Goal: Task Accomplishment & Management: Manage account settings

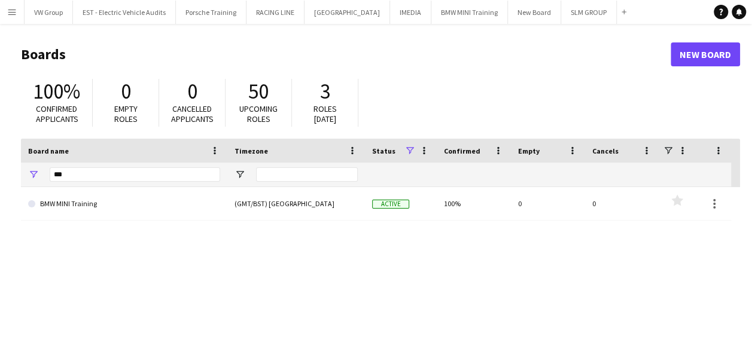
click at [13, 8] on app-icon "Menu" at bounding box center [12, 12] width 10 height 10
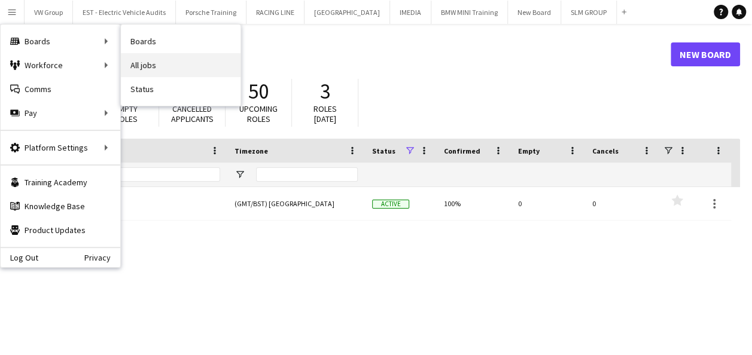
click at [145, 65] on link "All jobs" at bounding box center [181, 65] width 120 height 24
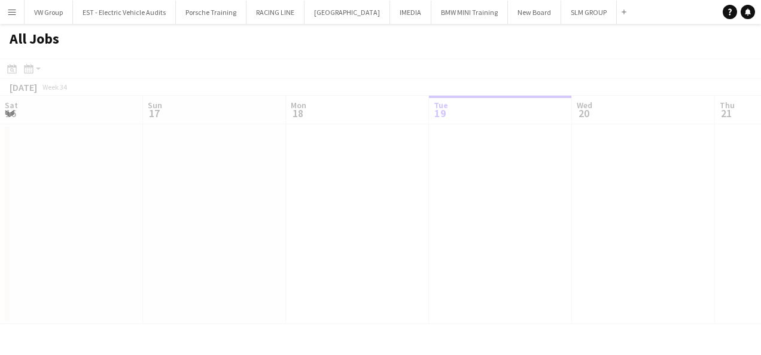
scroll to position [0, 286]
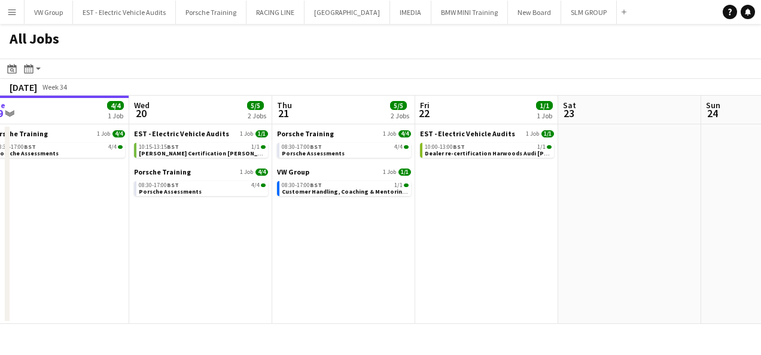
drag, startPoint x: 425, startPoint y: 264, endPoint x: 419, endPoint y: 235, distance: 29.8
click at [298, 272] on app-calendar-viewport "Sat 16 Sun 17 Mon 18 Tue 19 4/4 1 Job Wed 20 5/5 2 Jobs Thu 21 5/5 2 Jobs Fri 2…" at bounding box center [380, 210] width 761 height 228
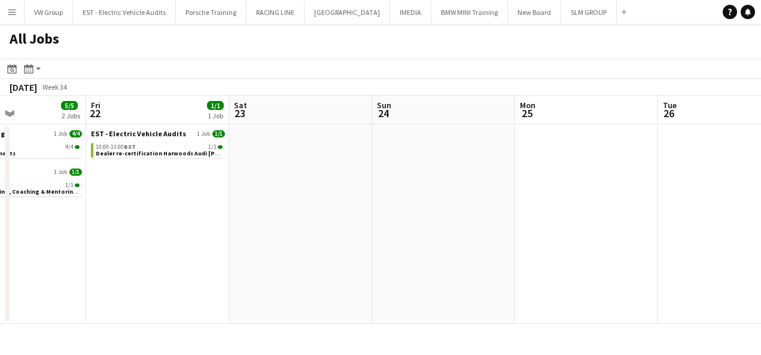
drag, startPoint x: 355, startPoint y: 246, endPoint x: 514, endPoint y: 228, distance: 159.4
click at [307, 259] on app-calendar-viewport "Mon 18 Tue 19 4/4 1 Job Wed 20 5/5 2 Jobs Thu 21 5/5 2 Jobs Fri 22 1/1 1 Job Sa…" at bounding box center [380, 210] width 761 height 228
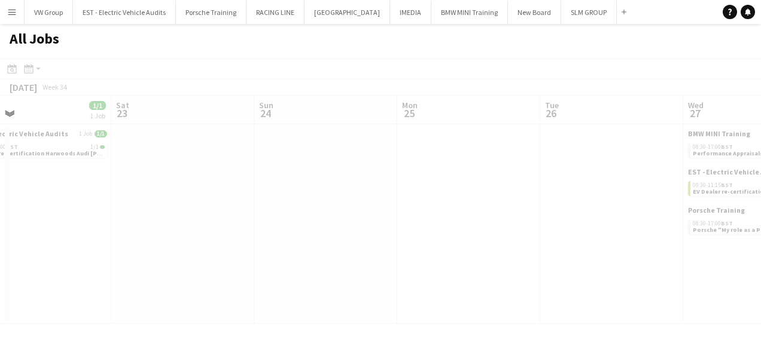
drag, startPoint x: 367, startPoint y: 255, endPoint x: 316, endPoint y: 276, distance: 54.4
click at [316, 276] on app-all-jobs "All Jobs Date picker [DATE] [DATE] [DATE] M [DATE] T [DATE] W [DATE] T [DATE] F…" at bounding box center [380, 174] width 761 height 300
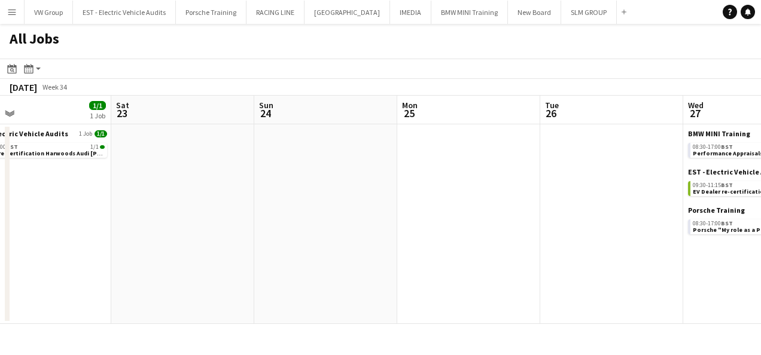
drag, startPoint x: 508, startPoint y: 262, endPoint x: 306, endPoint y: 290, distance: 204.7
click at [306, 290] on app-calendar-viewport "Wed 20 5/5 2 Jobs Thu 21 5/5 2 Jobs Fri 22 1/1 1 Job Sat 23 Sun 24 Mon 25 Tue 2…" at bounding box center [380, 210] width 761 height 228
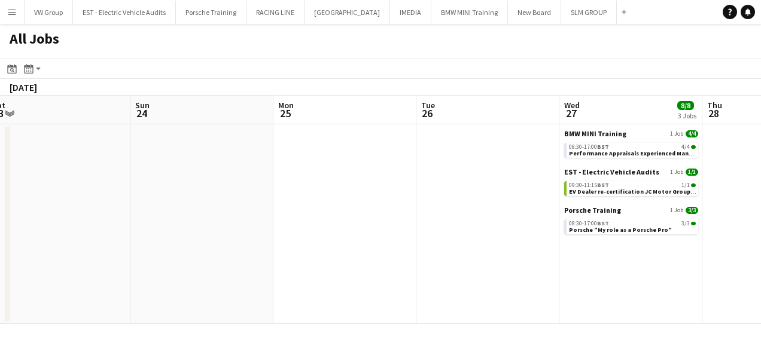
drag, startPoint x: 521, startPoint y: 289, endPoint x: 345, endPoint y: 305, distance: 176.6
click at [343, 304] on app-calendar-viewport "Wed 20 5/5 2 Jobs Thu 21 5/5 2 Jobs Fri 22 1/1 1 Job Sat 23 Sun 24 Mon 25 Tue 2…" at bounding box center [380, 210] width 761 height 228
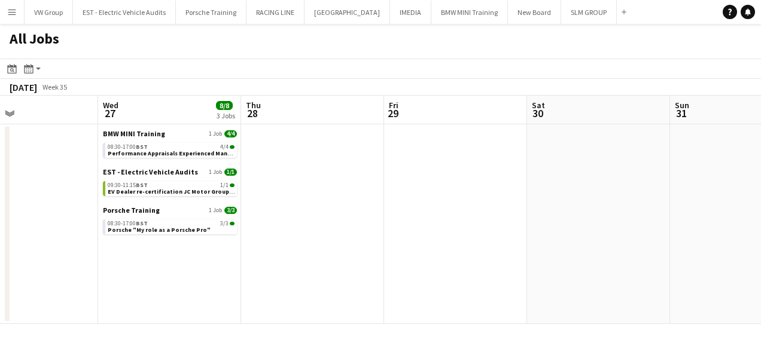
drag, startPoint x: 599, startPoint y: 252, endPoint x: 435, endPoint y: 258, distance: 164.0
click at [435, 258] on app-calendar-viewport "Sun 24 Mon 25 Tue 26 Wed 27 8/8 3 Jobs Thu 28 Fri 29 Sat 30 Sun 31 Mon 1 Tue 2 …" at bounding box center [380, 210] width 761 height 228
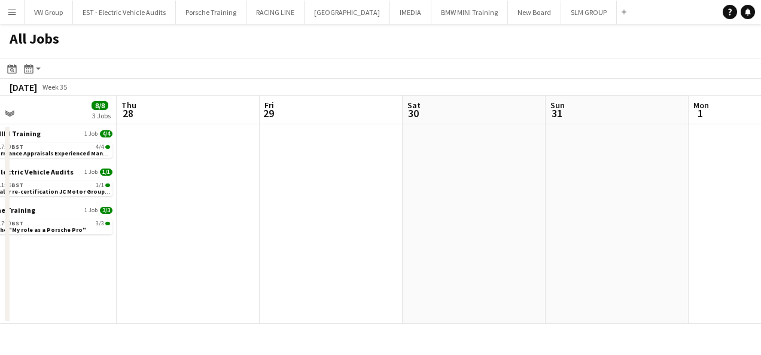
drag, startPoint x: 498, startPoint y: 261, endPoint x: 421, endPoint y: 269, distance: 77.0
click at [421, 269] on app-calendar-viewport "Sun 24 Mon 25 Tue 26 Wed 27 8/8 3 Jobs Thu 28 Fri 29 Sat 30 Sun 31 Mon 1 Tue 2 …" at bounding box center [380, 210] width 761 height 228
drag, startPoint x: 428, startPoint y: 287, endPoint x: 508, endPoint y: 262, distance: 84.0
click at [428, 286] on app-calendar-viewport "Sun 24 Mon 25 Tue 26 Wed 27 8/8 3 Jobs Thu 28 Fri 29 Sat 30 Sun 31 Mon 1 Tue 2 …" at bounding box center [380, 210] width 761 height 228
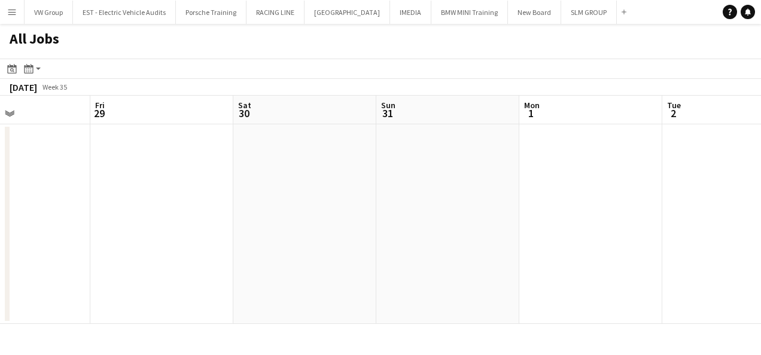
drag, startPoint x: 444, startPoint y: 275, endPoint x: 426, endPoint y: 276, distance: 18.0
click at [426, 277] on app-calendar-viewport "Tue 26 Wed 27 8/8 3 Jobs Thu 28 Fri 29 Sat 30 Sun 31 Mon 1 Tue 2 Wed 3 Thu 4 Fr…" at bounding box center [380, 210] width 761 height 228
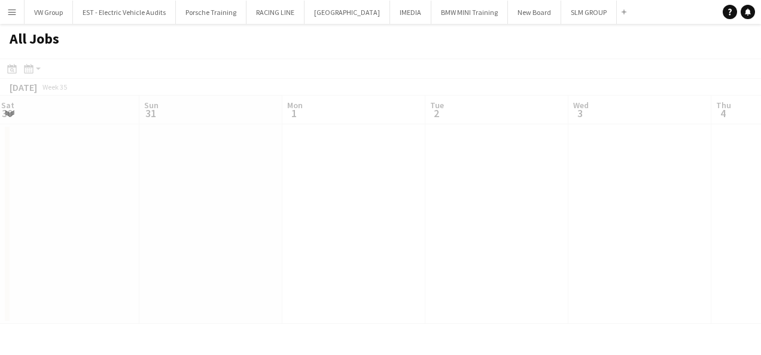
drag, startPoint x: 529, startPoint y: 259, endPoint x: 435, endPoint y: 270, distance: 94.0
click at [418, 275] on app-all-jobs "All Jobs Date picker [DATE] [DATE] [DATE] M [DATE] T [DATE] W [DATE] T [DATE] F…" at bounding box center [380, 174] width 761 height 300
click at [401, 273] on app-calendar-viewport "Thu 28 Fri 29 Sat 30 Sun 31 Mon 1 Tue 2 Wed 3 Thu 4 Fri 5 Sat 6 Sun 7" at bounding box center [380, 210] width 761 height 228
drag, startPoint x: 441, startPoint y: 256, endPoint x: 549, endPoint y: 245, distance: 108.8
click at [406, 266] on app-calendar-viewport "Thu 28 Fri 29 Sat 30 Sun 31 Mon 1 Tue 2 Wed 3 Thu 4 Fri 5 Sat 6 Sun 7" at bounding box center [380, 210] width 761 height 228
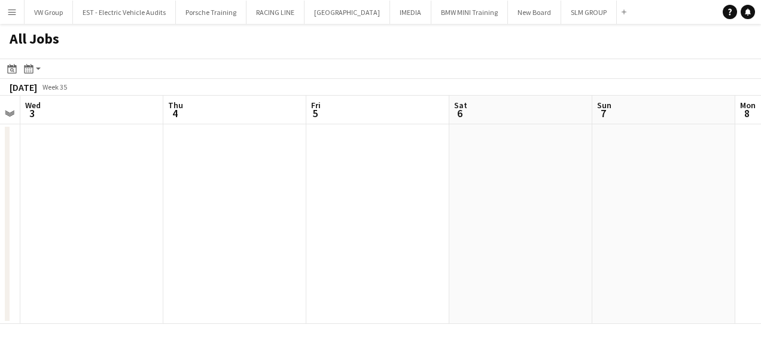
drag, startPoint x: 586, startPoint y: 250, endPoint x: 429, endPoint y: 254, distance: 156.7
click at [386, 264] on app-calendar-viewport "Sat 30 Sun 31 Mon 1 Tue 2 Wed 3 Thu 4 Fri 5 Sat 6 Sun 7 Mon 8 Tue 9 6/6 1 Job S…" at bounding box center [380, 210] width 761 height 228
click at [386, 255] on app-all-jobs "All Jobs Date picker [DATE] [DATE] [DATE] M [DATE] T [DATE] W [DATE] T [DATE] F…" at bounding box center [380, 174] width 761 height 300
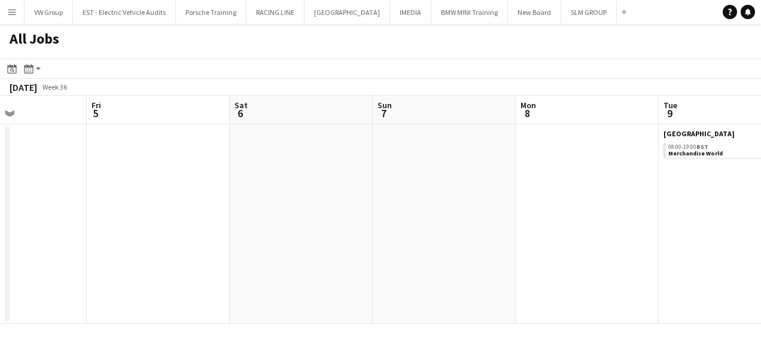
drag, startPoint x: 568, startPoint y: 245, endPoint x: 357, endPoint y: 257, distance: 210.9
click at [357, 258] on app-calendar-viewport "Mon 1 Tue 2 Wed 3 Thu 4 Fri 5 Sat 6 Sun 7 Mon 8 Tue 9 6/6 1 Job Wed 10 10/10 1 …" at bounding box center [380, 210] width 761 height 228
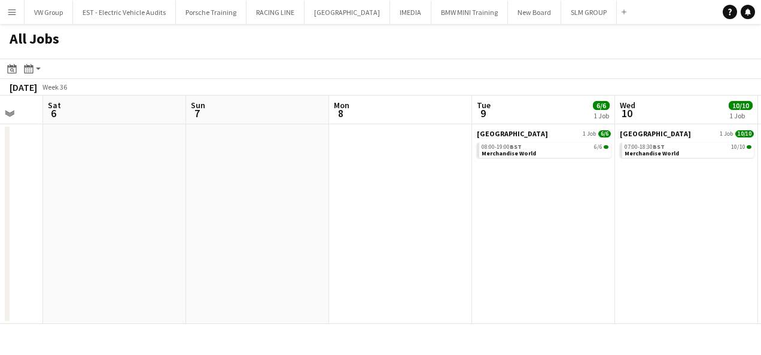
drag, startPoint x: 391, startPoint y: 263, endPoint x: 481, endPoint y: 249, distance: 90.7
click at [363, 270] on app-calendar-viewport "Wed 3 Thu 4 Fri 5 Sat 6 Sun 7 Mon 8 Tue 9 6/6 1 Job Wed 10 10/10 1 Job Thu 11 F…" at bounding box center [380, 210] width 761 height 228
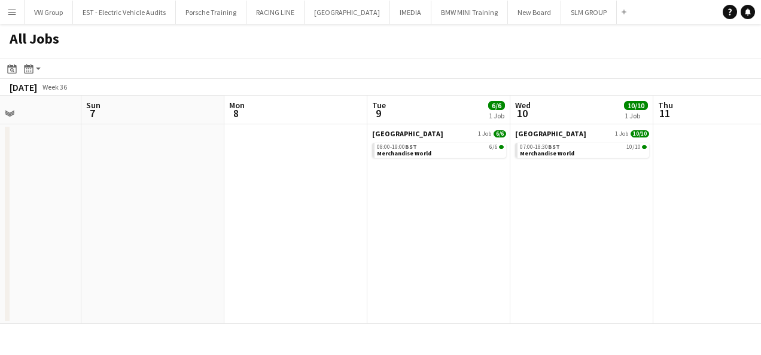
click at [389, 271] on app-calendar-viewport "Wed 3 Thu 4 Fri 5 Sat 6 Sun 7 Mon 8 Tue 9 6/6 1 Job Wed 10 10/10 1 Job Thu 11 F…" at bounding box center [380, 210] width 761 height 228
click at [354, 279] on app-all-jobs "All Jobs Date picker [DATE] [DATE] [DATE] M [DATE] T [DATE] W [DATE] T [DATE] F…" at bounding box center [380, 174] width 761 height 300
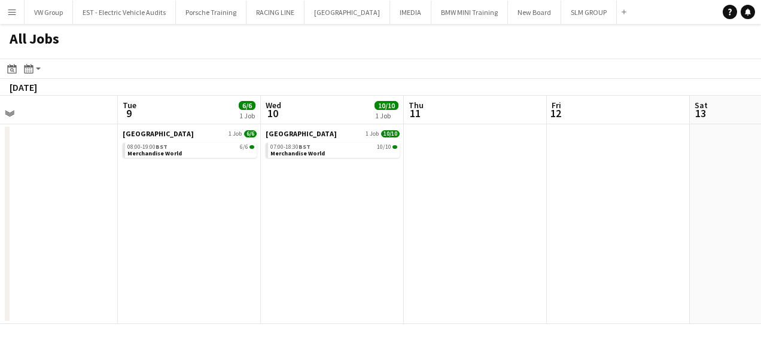
click at [354, 274] on app-calendar-viewport "Fri 5 Sat 6 Sun 7 Mon 8 Tue 9 6/6 1 Job Wed 10 10/10 1 Job Thu 11 Fri 12 Sat 13…" at bounding box center [380, 210] width 761 height 228
click at [359, 264] on app-calendar-viewport "Fri 5 Sat 6 Sun 7 Mon 8 Tue 9 6/6 1 Job Wed 10 10/10 1 Job Thu 11 Fri 12 Sat 13…" at bounding box center [380, 210] width 761 height 228
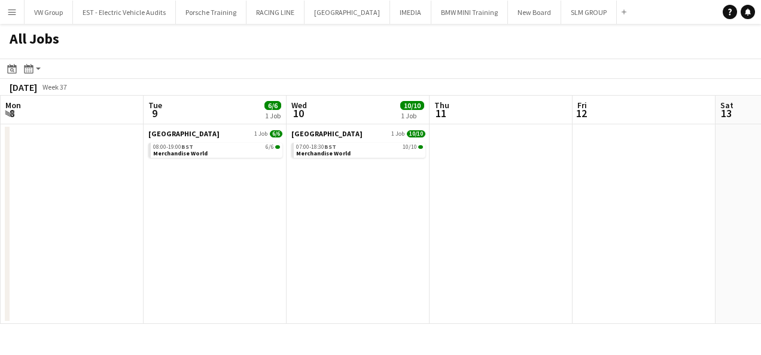
click at [360, 261] on app-calendar-viewport "Fri 5 Sat 6 Sun 7 Mon 8 Tue 9 6/6 1 Job Wed 10 10/10 1 Job Thu 11 Fri 12 Sat 13…" at bounding box center [380, 210] width 761 height 228
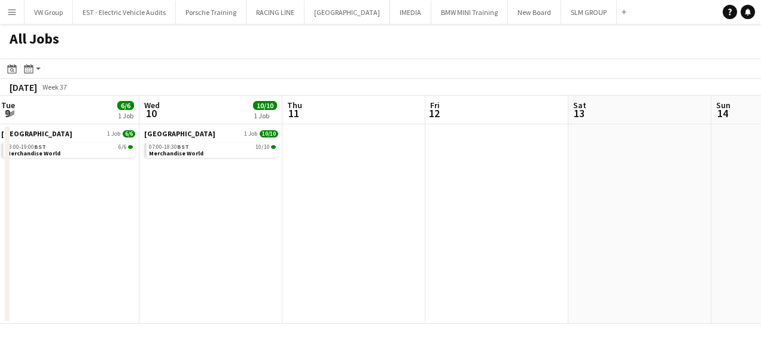
click at [360, 260] on app-all-jobs "All Jobs Date picker [DATE] [DATE] [DATE] M [DATE] T [DATE] W [DATE] T [DATE] F…" at bounding box center [380, 174] width 761 height 300
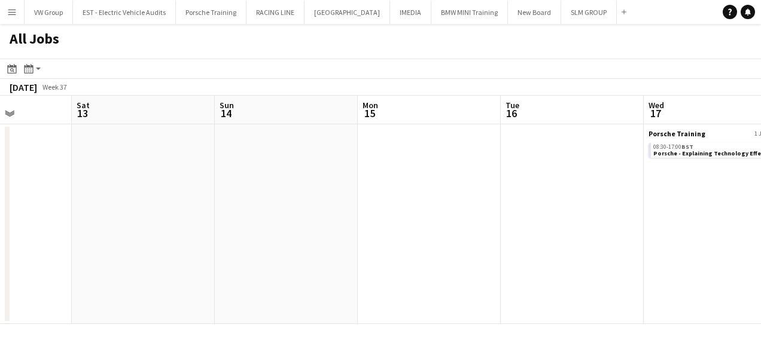
drag, startPoint x: 562, startPoint y: 243, endPoint x: 350, endPoint y: 250, distance: 212.4
click at [348, 250] on app-calendar-viewport "Tue 9 6/6 1 Job Wed 10 10/10 1 Job Thu 11 Fri 12 Sat 13 Sun 14 Mon 15 Tue 16 We…" at bounding box center [380, 210] width 761 height 228
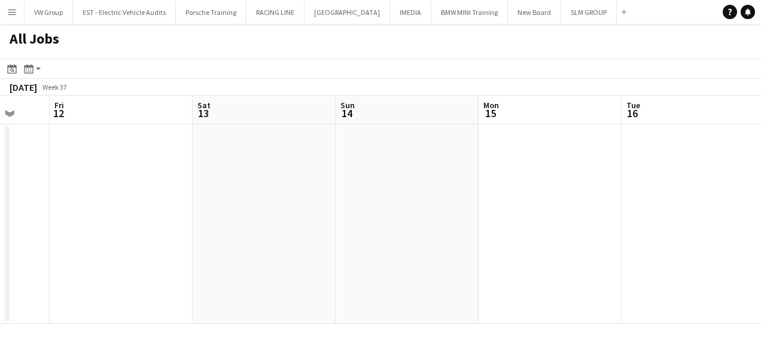
drag, startPoint x: 545, startPoint y: 236, endPoint x: 388, endPoint y: 249, distance: 157.8
click at [381, 251] on app-calendar-viewport "Tue 9 6/6 1 Job Wed 10 10/10 1 Job Thu 11 Fri 12 Sat 13 Sun 14 Mon 15 Tue 16 We…" at bounding box center [380, 210] width 761 height 228
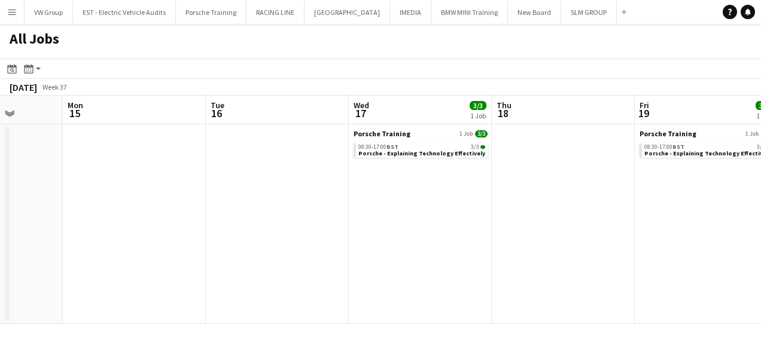
drag, startPoint x: 501, startPoint y: 248, endPoint x: 483, endPoint y: 254, distance: 18.7
click at [401, 261] on app-calendar-viewport "Thu 11 Fri 12 Sat 13 Sun 14 Mon 15 Tue 16 Wed 17 3/3 1 Job Thu 18 Fri 19 3/3 1 …" at bounding box center [380, 210] width 761 height 228
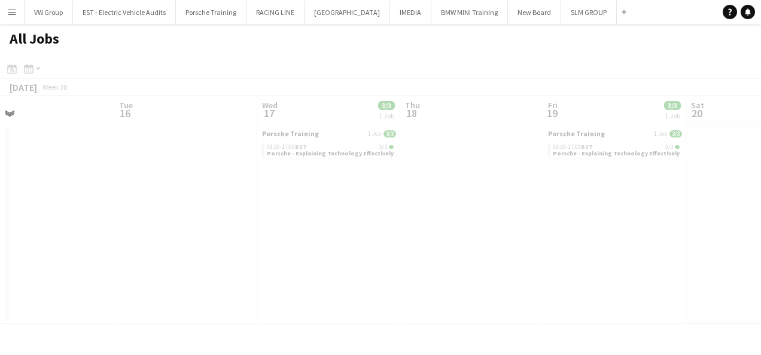
drag, startPoint x: 577, startPoint y: 247, endPoint x: 386, endPoint y: 268, distance: 191.9
click at [386, 268] on app-calendar-viewport "Sat 13 Sun 14 Mon 15 Tue 16 Wed 17 3/3 1 Job Thu 18 Fri 19 3/3 1 Job Sat 20 Sun…" at bounding box center [380, 210] width 761 height 228
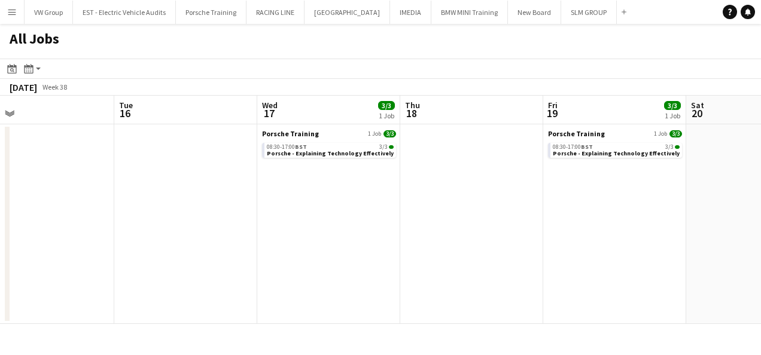
click at [369, 276] on app-calendar-viewport "Sat 13 Sun 14 Mon 15 Tue 16 Wed 17 3/3 1 Job Thu 18 Fri 19 3/3 1 Job Sat 20 Sun…" at bounding box center [380, 210] width 761 height 228
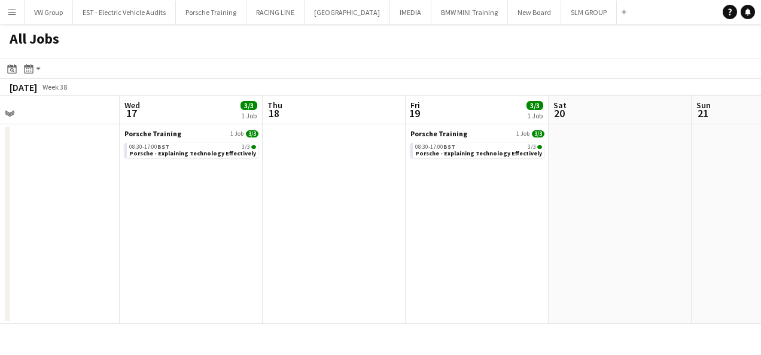
click at [12, 11] on app-icon "Menu" at bounding box center [12, 12] width 10 height 10
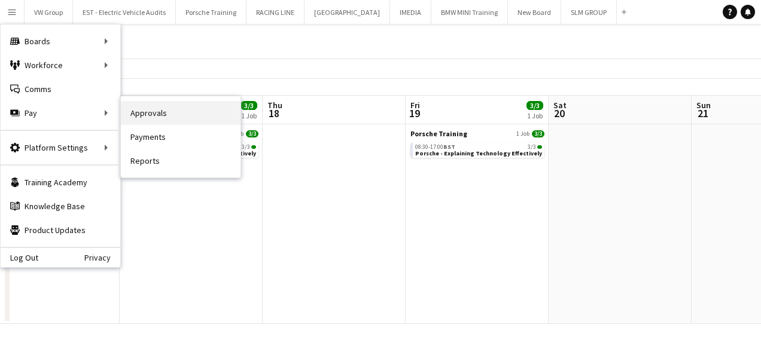
click at [151, 111] on link "Approvals" at bounding box center [181, 113] width 120 height 24
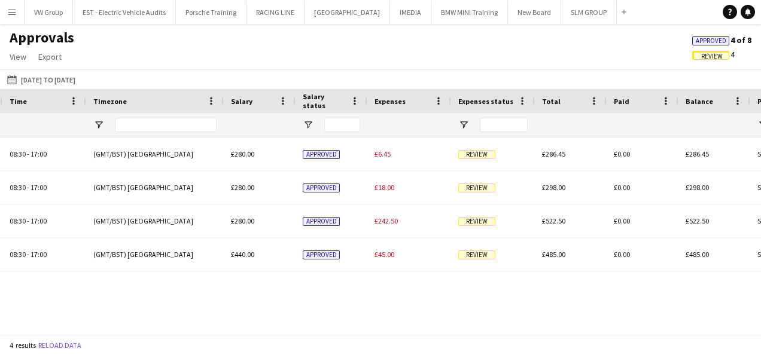
drag, startPoint x: 574, startPoint y: 322, endPoint x: 493, endPoint y: 331, distance: 81.8
click at [493, 331] on div "Location Time Timezone -" at bounding box center [380, 211] width 761 height 245
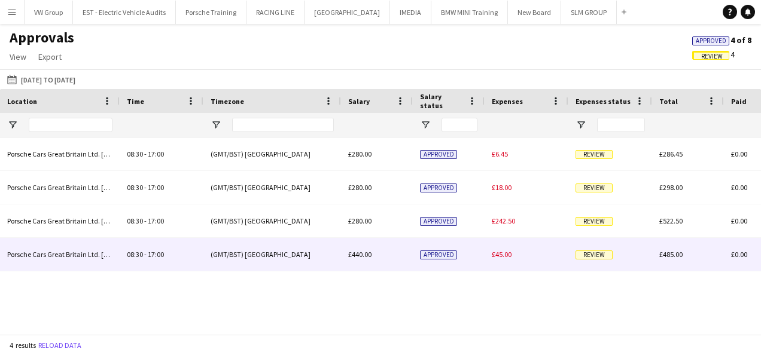
click at [603, 256] on span "Review" at bounding box center [593, 255] width 37 height 9
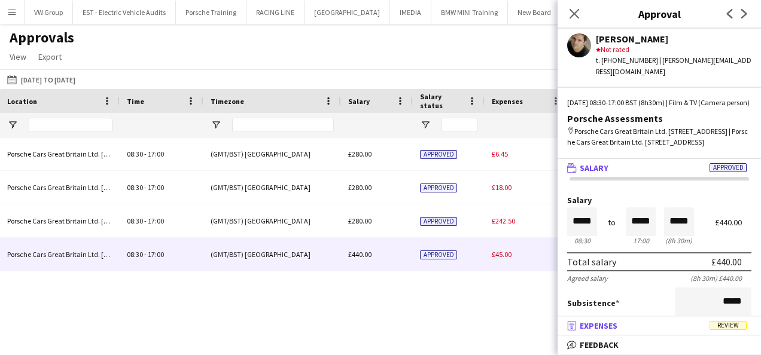
click at [725, 325] on span "Review" at bounding box center [727, 325] width 37 height 9
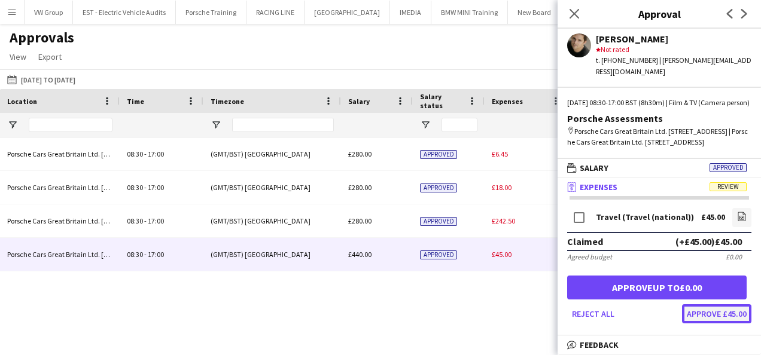
click at [725, 324] on button "Approve £45.00" at bounding box center [716, 313] width 69 height 19
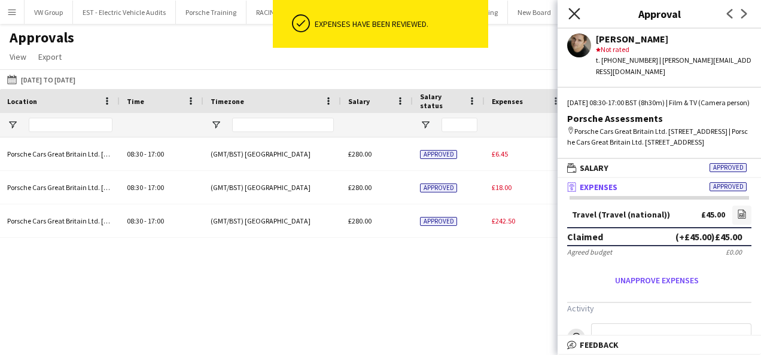
click at [574, 9] on icon "Close pop-in" at bounding box center [573, 13] width 11 height 11
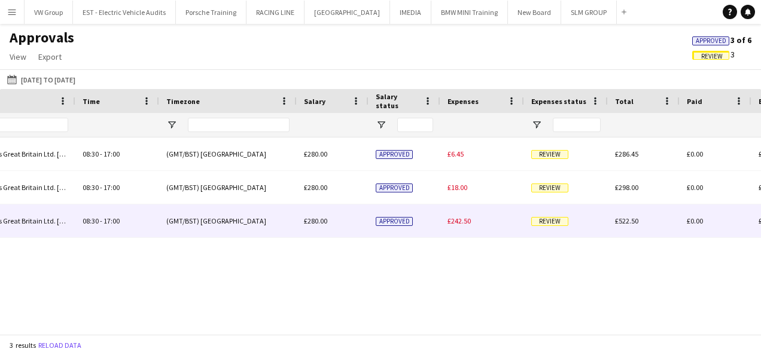
click at [550, 222] on span "Review" at bounding box center [549, 221] width 37 height 9
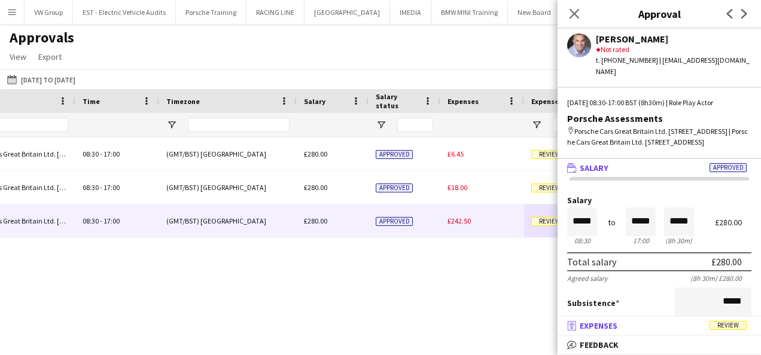
click at [720, 324] on span "Review" at bounding box center [727, 325] width 37 height 9
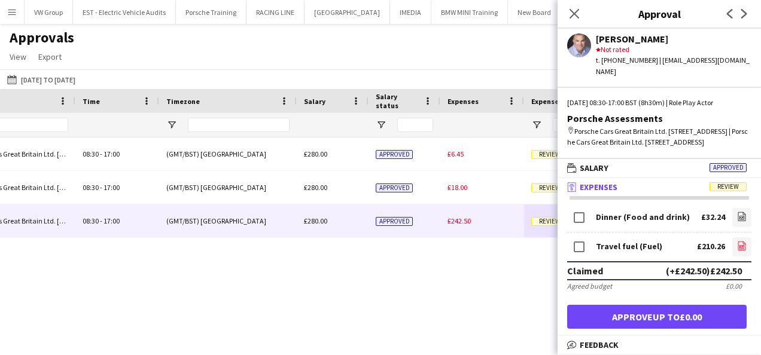
click at [739, 246] on icon at bounding box center [741, 247] width 5 height 4
click at [739, 245] on icon at bounding box center [741, 247] width 5 height 4
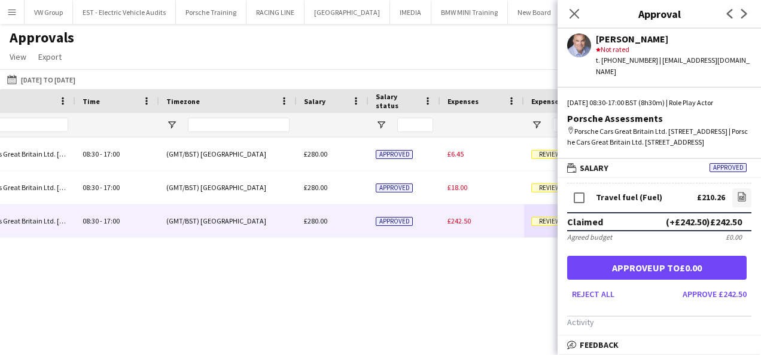
scroll to position [51, 0]
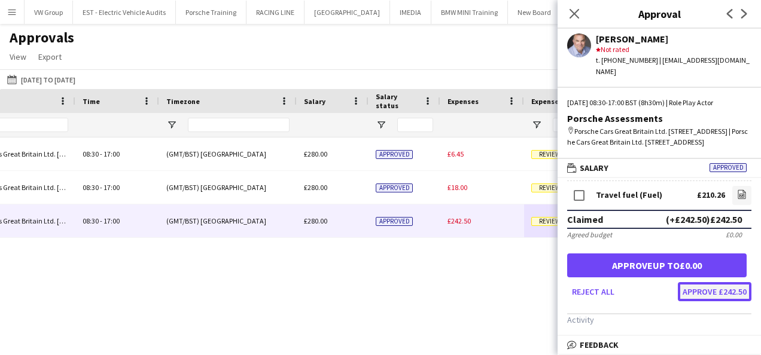
click at [724, 289] on button "Approve £242.50" at bounding box center [715, 291] width 74 height 19
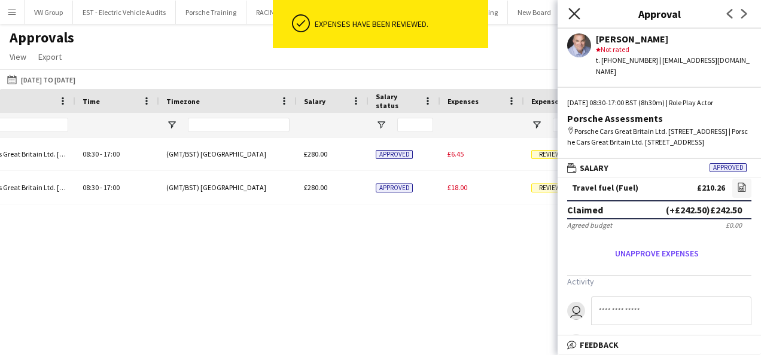
click at [574, 13] on icon at bounding box center [573, 13] width 11 height 11
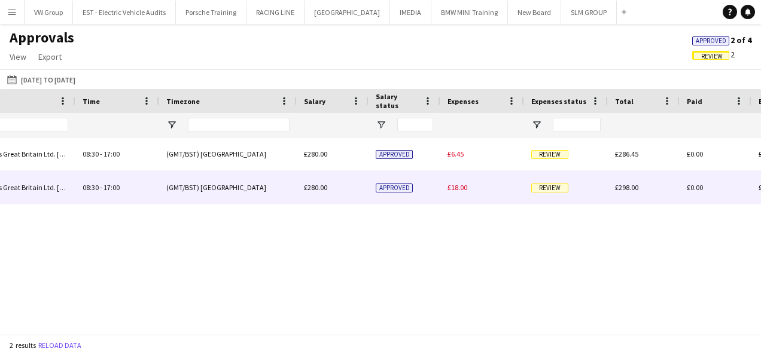
click at [554, 188] on span "Review" at bounding box center [549, 188] width 37 height 9
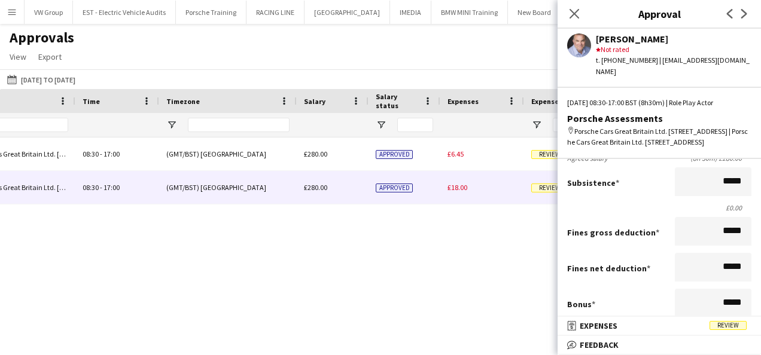
scroll to position [137, 0]
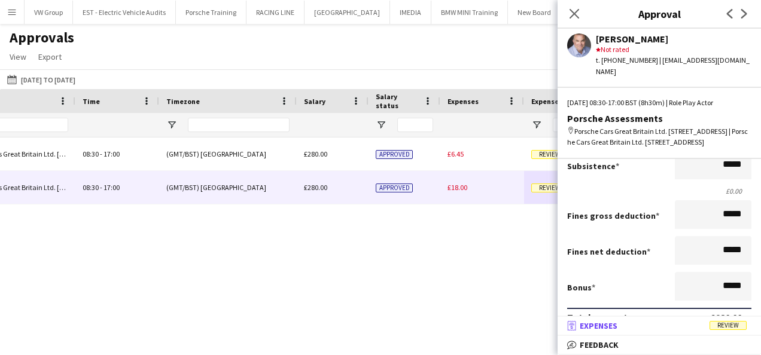
click at [735, 328] on span "Review" at bounding box center [727, 325] width 37 height 9
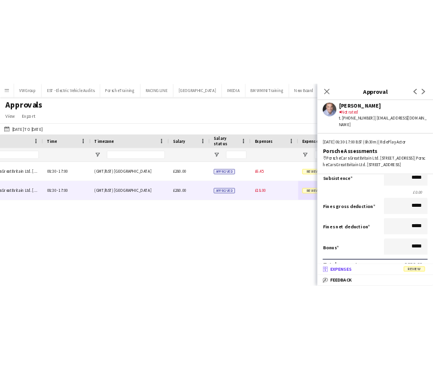
scroll to position [3, 0]
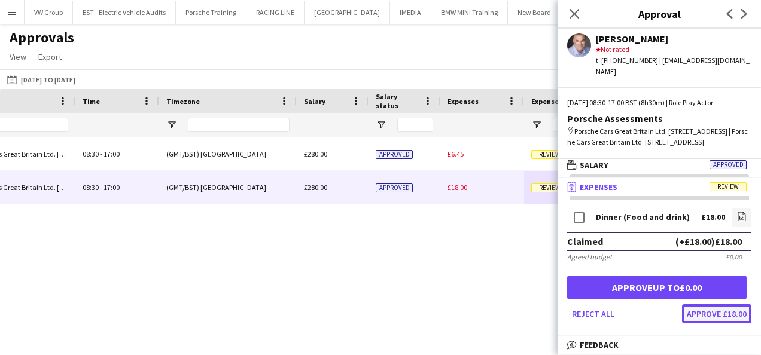
click at [722, 312] on button "Approve £18.00" at bounding box center [716, 313] width 69 height 19
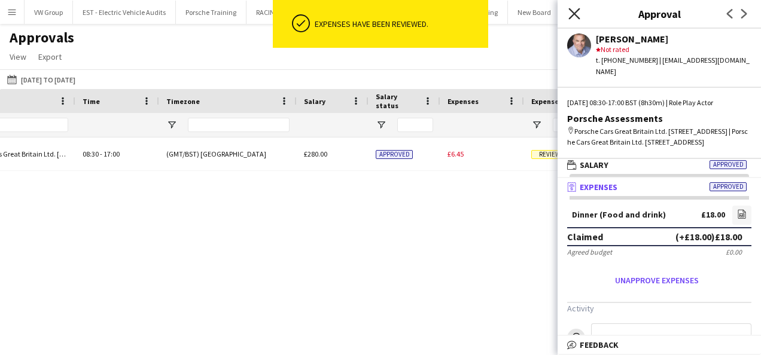
click at [575, 10] on icon "Close pop-in" at bounding box center [573, 13] width 11 height 11
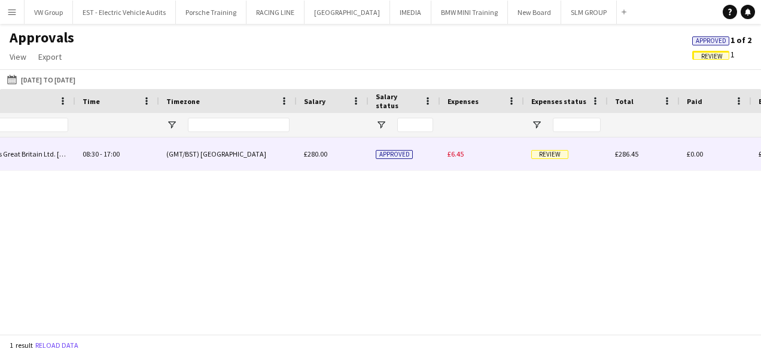
click at [553, 156] on span "Review" at bounding box center [549, 154] width 37 height 9
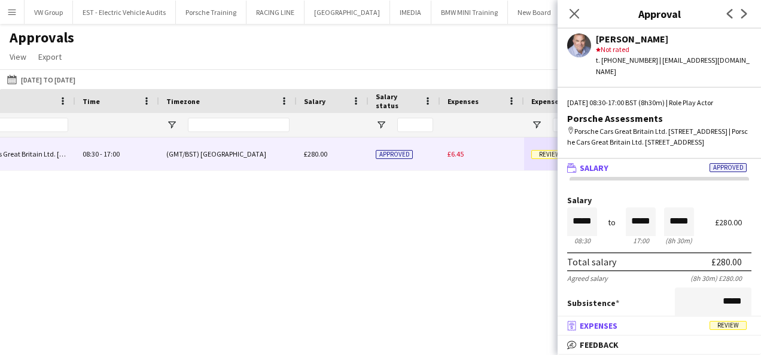
click at [736, 326] on span "Review" at bounding box center [727, 325] width 37 height 9
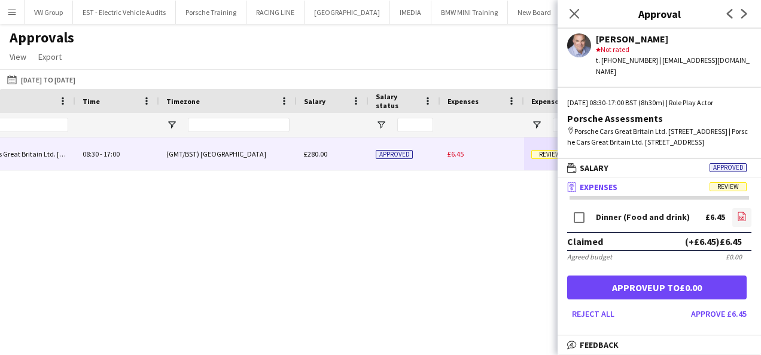
click at [737, 214] on icon "file-image" at bounding box center [742, 217] width 10 height 10
click at [724, 313] on button "Approve £6.45" at bounding box center [718, 313] width 65 height 19
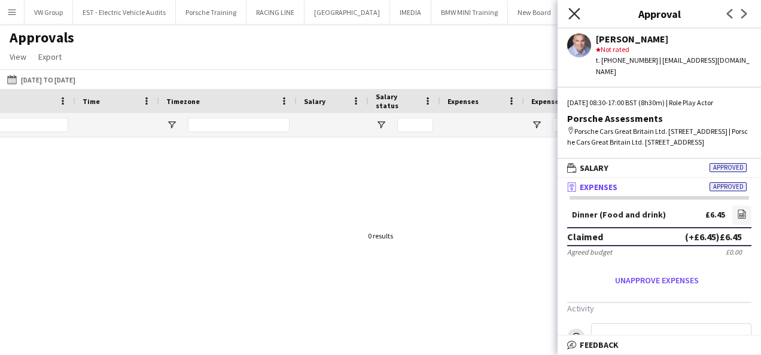
click at [574, 14] on icon at bounding box center [573, 13] width 11 height 11
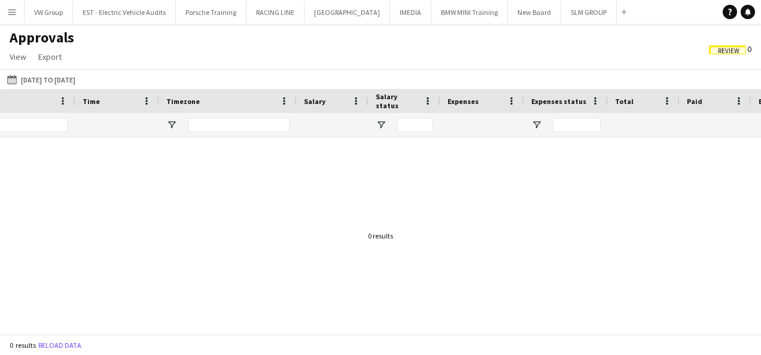
click at [8, 13] on app-icon "Menu" at bounding box center [12, 12] width 10 height 10
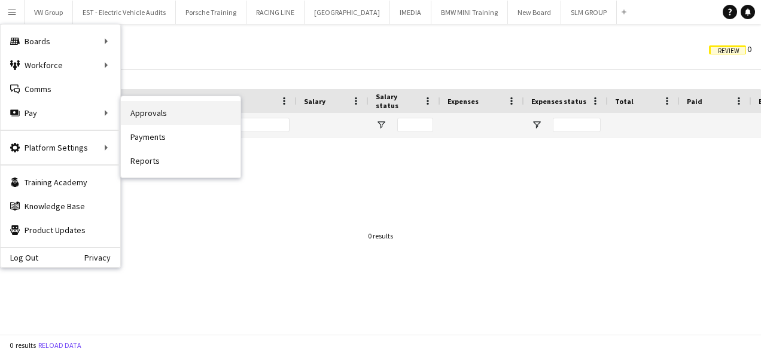
click at [157, 112] on link "Approvals" at bounding box center [181, 113] width 120 height 24
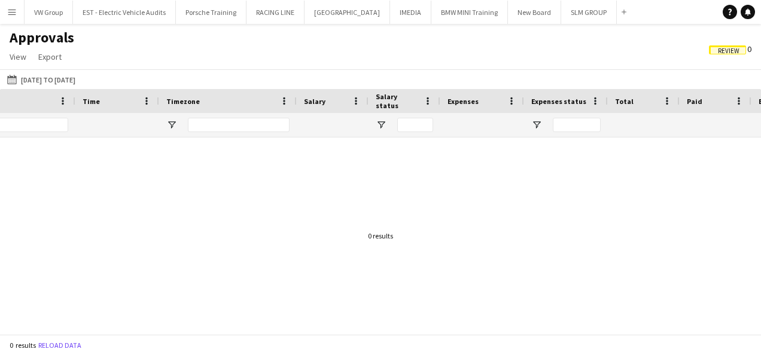
click at [735, 51] on span "Review" at bounding box center [729, 51] width 22 height 8
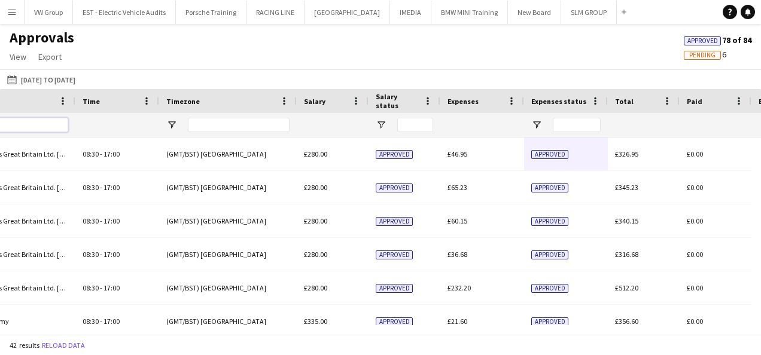
click at [17, 130] on input "Location Filter Input" at bounding box center [26, 125] width 84 height 14
click at [17, 124] on input "Location Filter Input" at bounding box center [26, 125] width 84 height 14
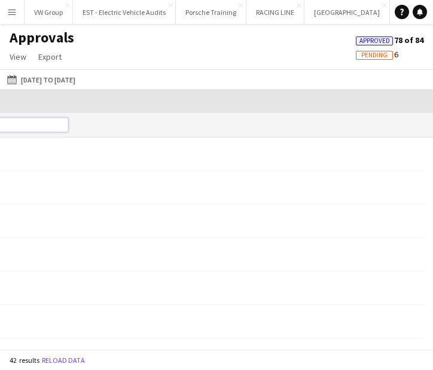
scroll to position [0, 0]
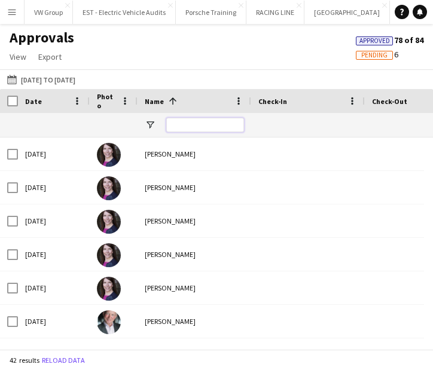
click at [184, 123] on input "Name Filter Input" at bounding box center [205, 125] width 78 height 14
type input "*****"
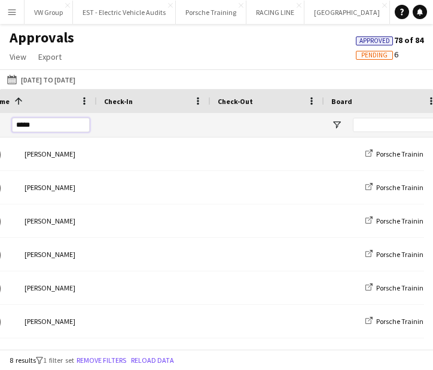
scroll to position [0, 154]
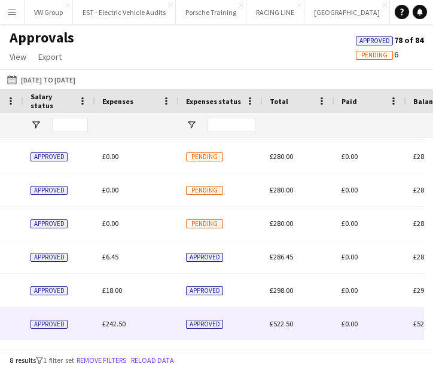
click at [213, 324] on span "Approved" at bounding box center [204, 324] width 37 height 9
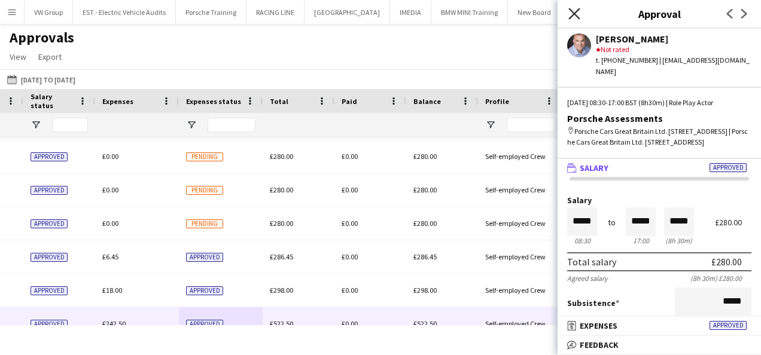
click at [572, 9] on icon "Close pop-in" at bounding box center [573, 13] width 11 height 11
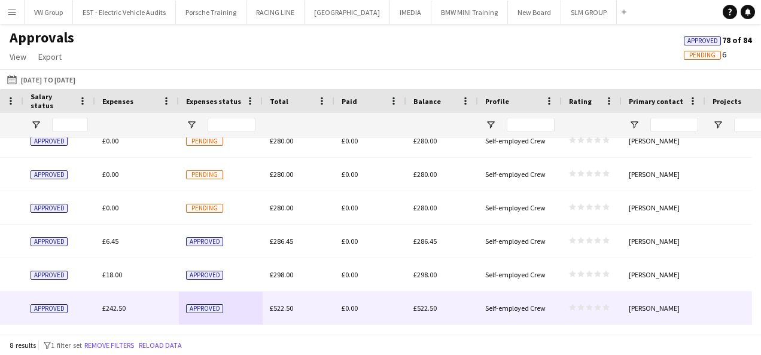
click at [191, 306] on span "Approved" at bounding box center [204, 308] width 37 height 9
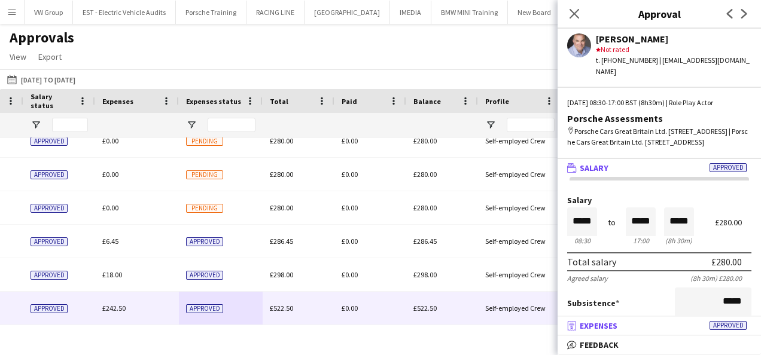
click at [726, 325] on span "Approved" at bounding box center [727, 325] width 37 height 9
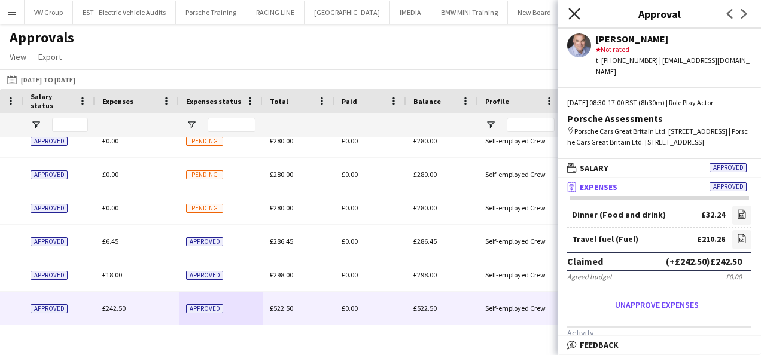
click at [573, 12] on icon "Close pop-in" at bounding box center [573, 13] width 11 height 11
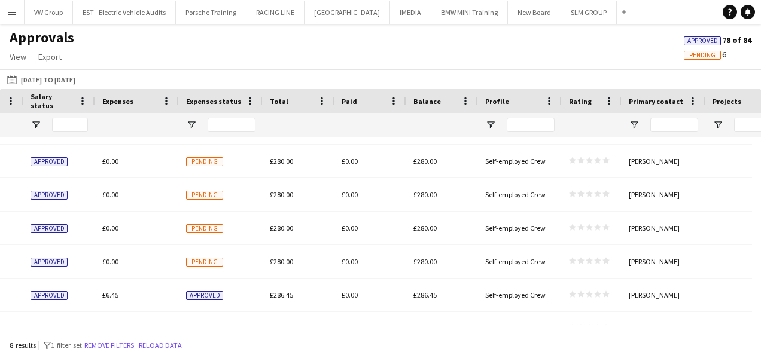
scroll to position [0, 0]
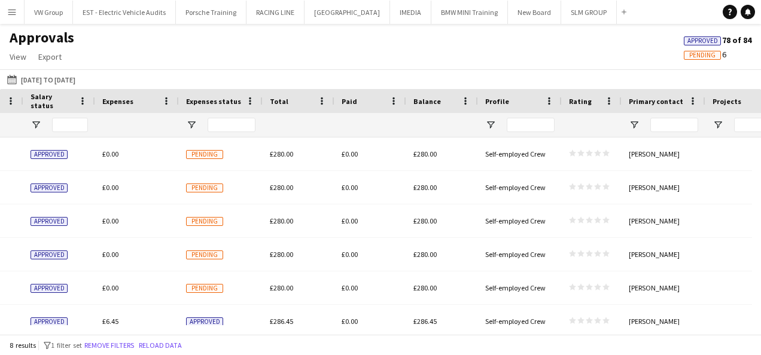
click at [701, 56] on span "Pending" at bounding box center [702, 55] width 26 height 8
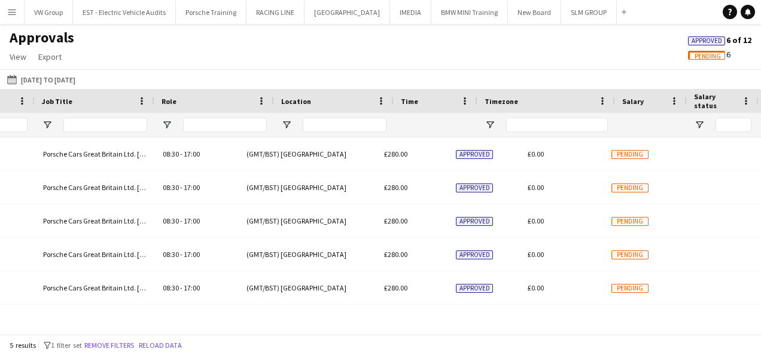
scroll to position [0, 563]
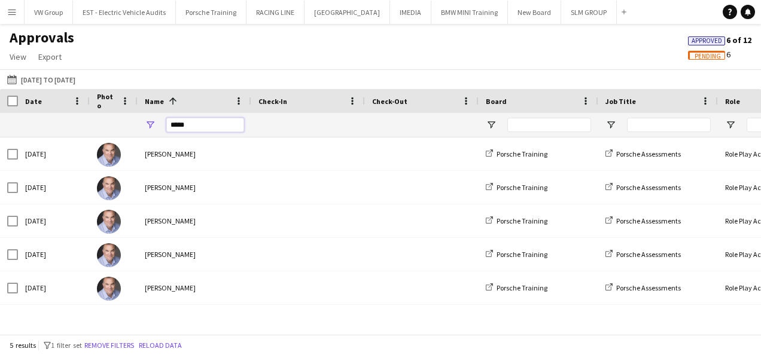
click at [191, 123] on input "*****" at bounding box center [205, 125] width 78 height 14
type input "*"
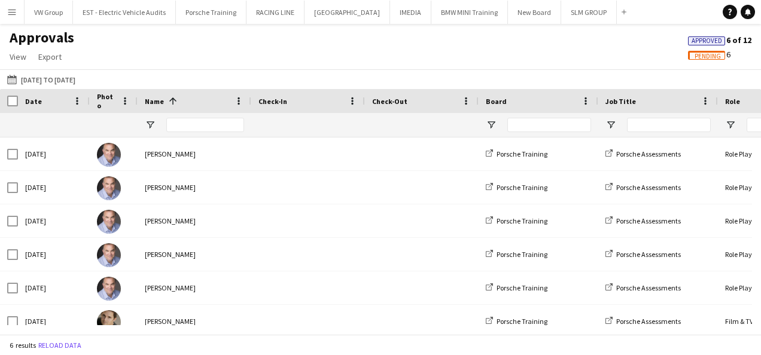
click at [694, 58] on span "Pending" at bounding box center [707, 57] width 26 height 8
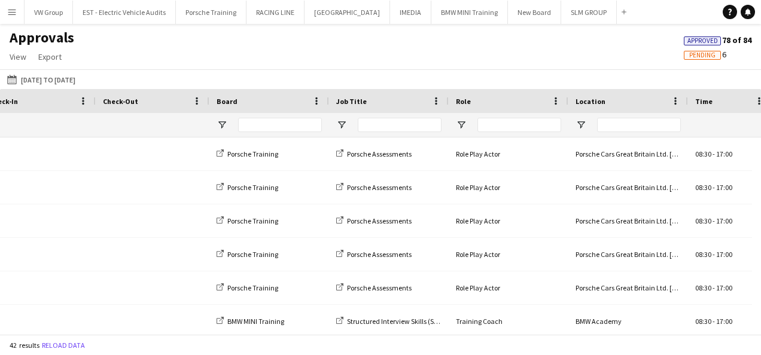
scroll to position [0, 467]
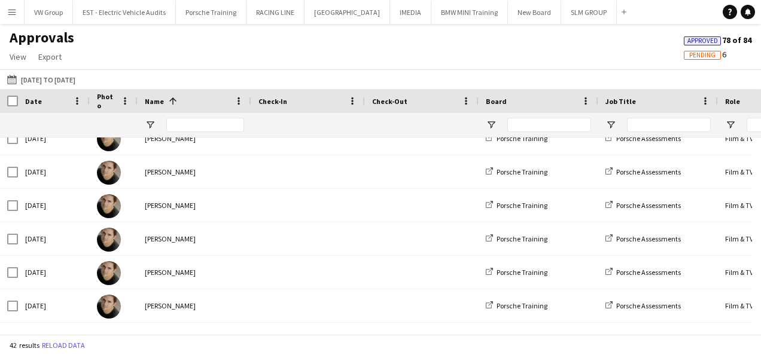
click at [701, 37] on span "Approved" at bounding box center [702, 41] width 31 height 8
click at [700, 54] on span "Pending" at bounding box center [702, 55] width 26 height 8
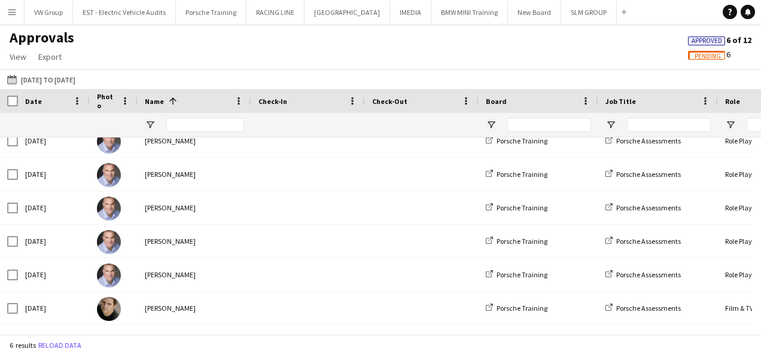
click at [640, 26] on main "Approvals View Customise view Customise filters Reset Filters Reset View Reset …" at bounding box center [380, 181] width 761 height 315
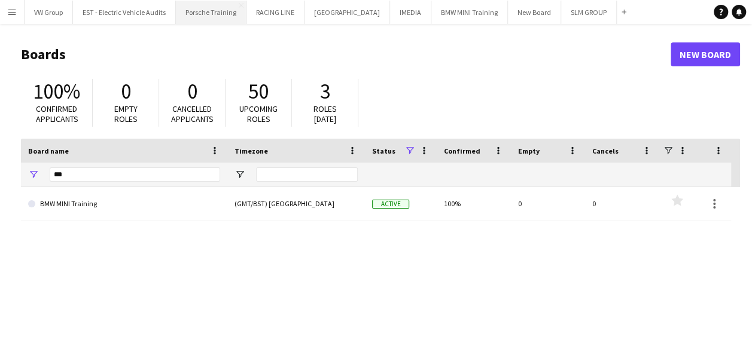
click at [230, 10] on button "Porsche Training Close" at bounding box center [211, 12] width 71 height 23
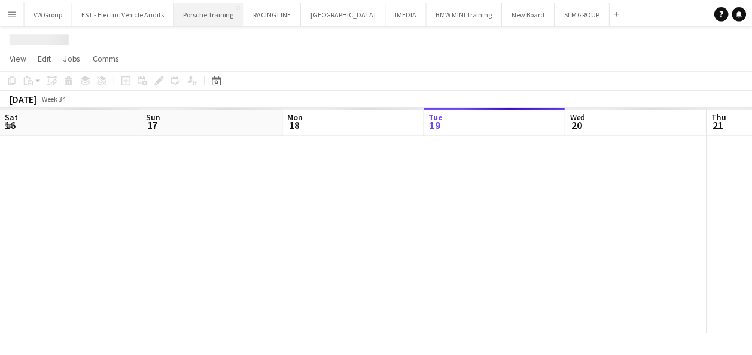
scroll to position [0, 286]
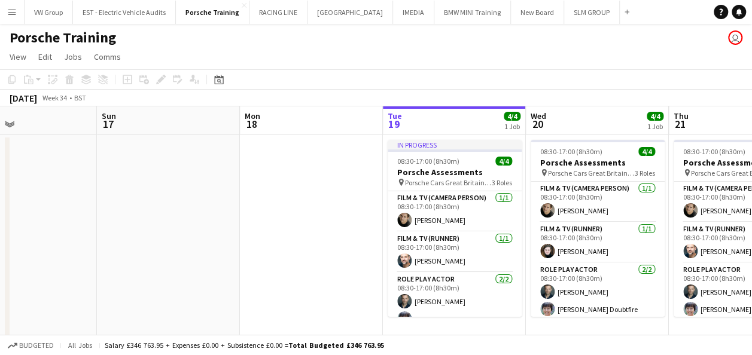
drag, startPoint x: 92, startPoint y: 216, endPoint x: 325, endPoint y: 206, distance: 233.5
click at [325, 206] on app-calendar-viewport "Thu 14 Fri 15 Sat 16 Sun 17 Mon 18 Tue 19 4/4 1 Job Wed 20 4/4 1 Job Thu 21 4/4…" at bounding box center [376, 278] width 752 height 345
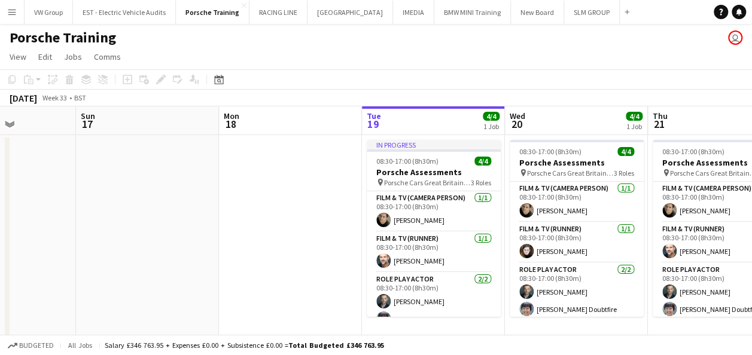
drag, startPoint x: 312, startPoint y: 214, endPoint x: 437, endPoint y: 188, distance: 127.0
click at [464, 187] on app-calendar-viewport "Thu 14 4/4 1 Job Fri 15 Sat 16 Sun 17 Mon 18 Tue 19 4/4 1 Job Wed 20 4/4 1 Job …" at bounding box center [376, 278] width 752 height 345
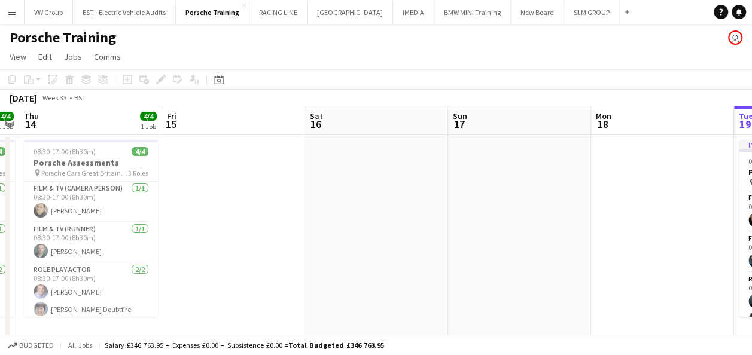
drag, startPoint x: 273, startPoint y: 208, endPoint x: 514, endPoint y: 170, distance: 244.6
click at [505, 170] on app-calendar-viewport "Tue 12 4/4 1 Job Wed 13 4/4 1 Job Thu 14 4/4 1 Job Fri 15 Sat 16 Sun 17 Mon 18 …" at bounding box center [376, 278] width 752 height 345
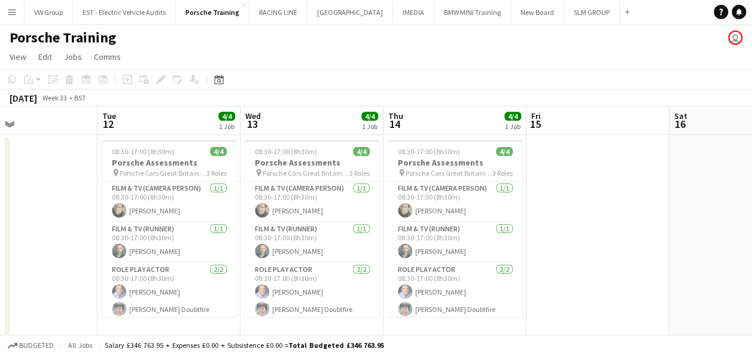
drag, startPoint x: 441, startPoint y: 159, endPoint x: 577, endPoint y: 152, distance: 136.0
click at [577, 152] on app-calendar-viewport "Sat 9 Sun 10 Mon 11 Tue 12 4/4 1 Job Wed 13 4/4 1 Job Thu 14 4/4 1 Job Fri 15 S…" at bounding box center [376, 278] width 752 height 345
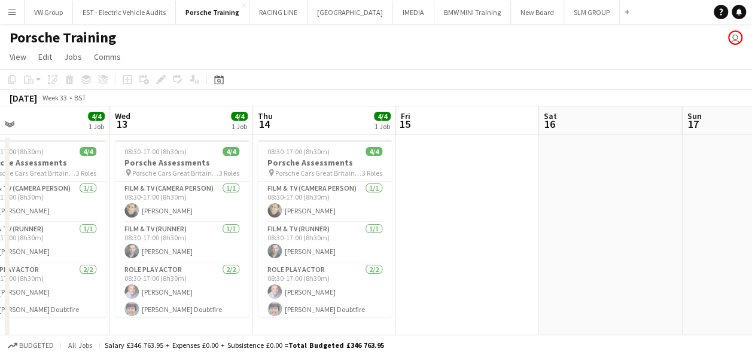
drag, startPoint x: 575, startPoint y: 152, endPoint x: 446, endPoint y: 159, distance: 128.8
click at [446, 159] on app-calendar-viewport "Sat 9 Sun 10 Mon 11 Tue 12 4/4 1 Job Wed 13 4/4 1 Job Thu 14 4/4 1 Job Fri 15 S…" at bounding box center [376, 278] width 752 height 345
click at [665, 266] on app-date-cell at bounding box center [610, 238] width 143 height 206
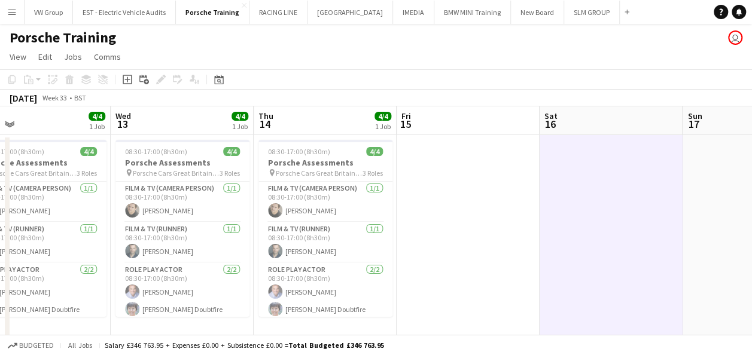
click at [697, 210] on app-date-cell at bounding box center [753, 238] width 143 height 206
